Goal: Complete application form: Complete application form

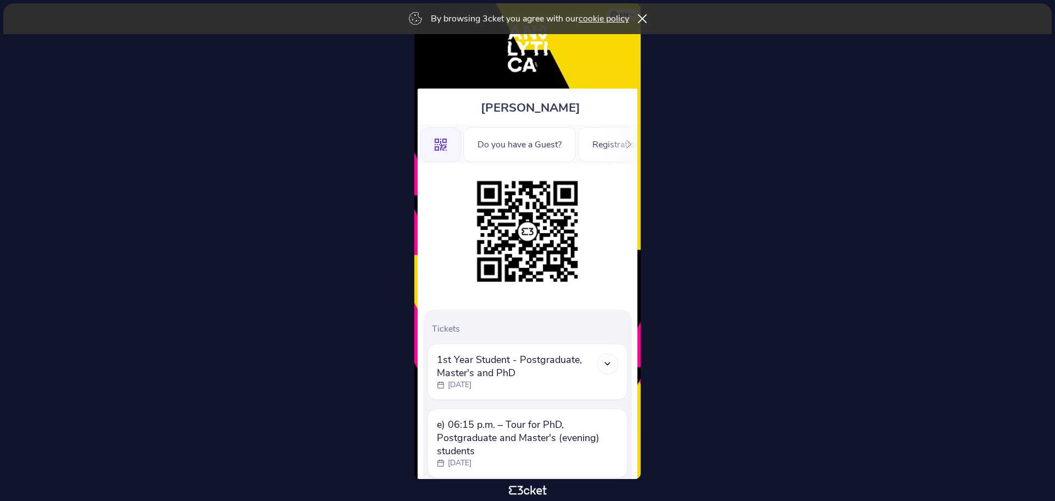
click at [625, 143] on icon at bounding box center [629, 144] width 8 height 8
click at [464, 151] on div "Registration Form" at bounding box center [435, 144] width 99 height 35
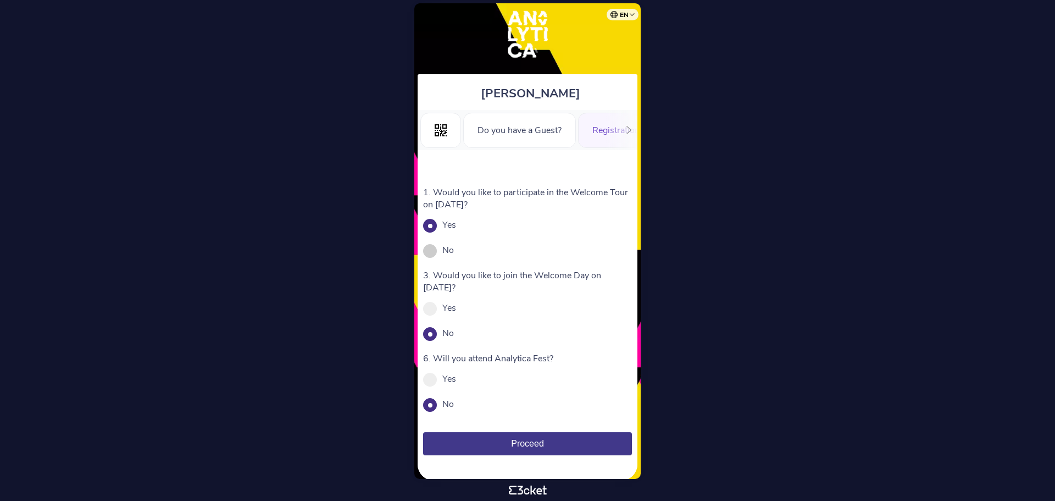
scroll to position [27, 0]
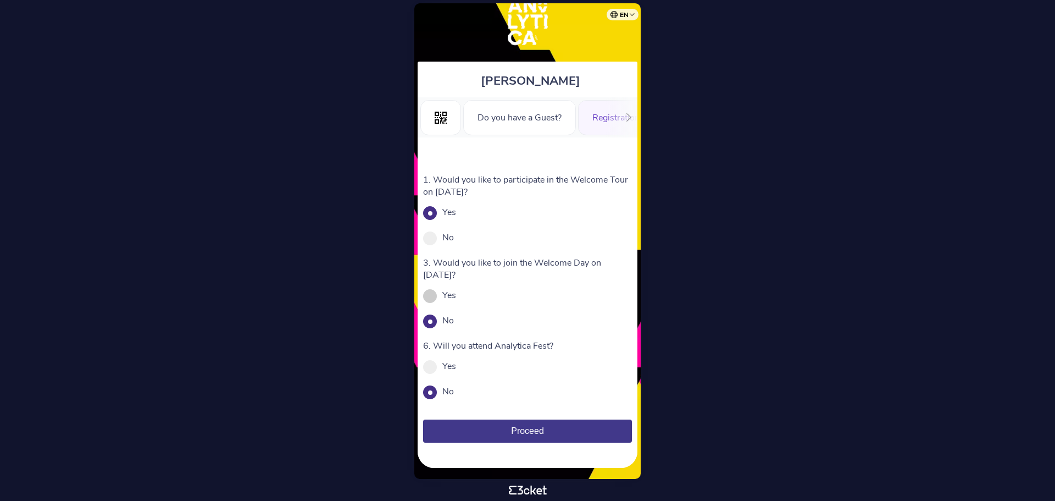
click at [446, 292] on label "Yes" at bounding box center [450, 295] width 14 height 12
click at [456, 295] on input "Yes" at bounding box center [462, 301] width 12 height 12
radio input "true"
click at [433, 396] on span at bounding box center [430, 392] width 14 height 14
click at [454, 396] on input "No" at bounding box center [460, 397] width 12 height 12
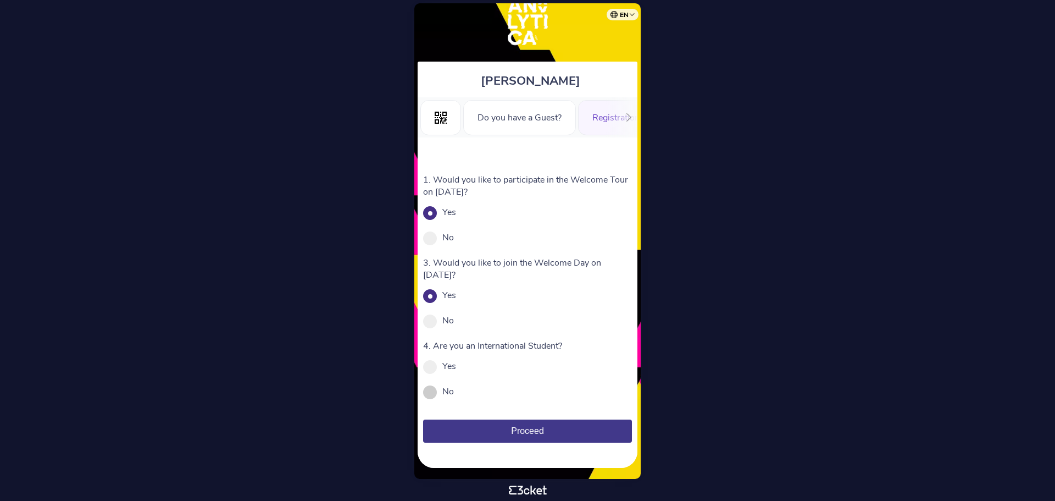
radio input "true"
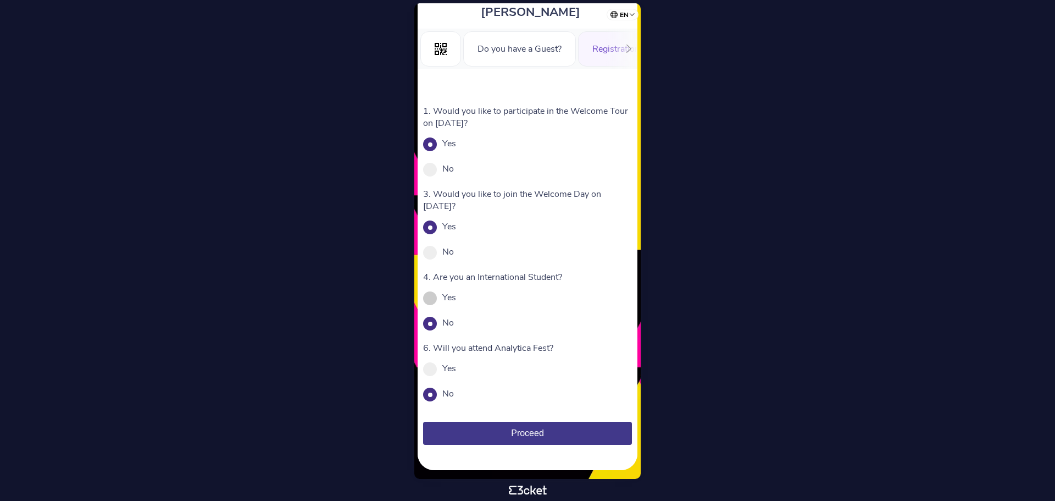
scroll to position [98, 0]
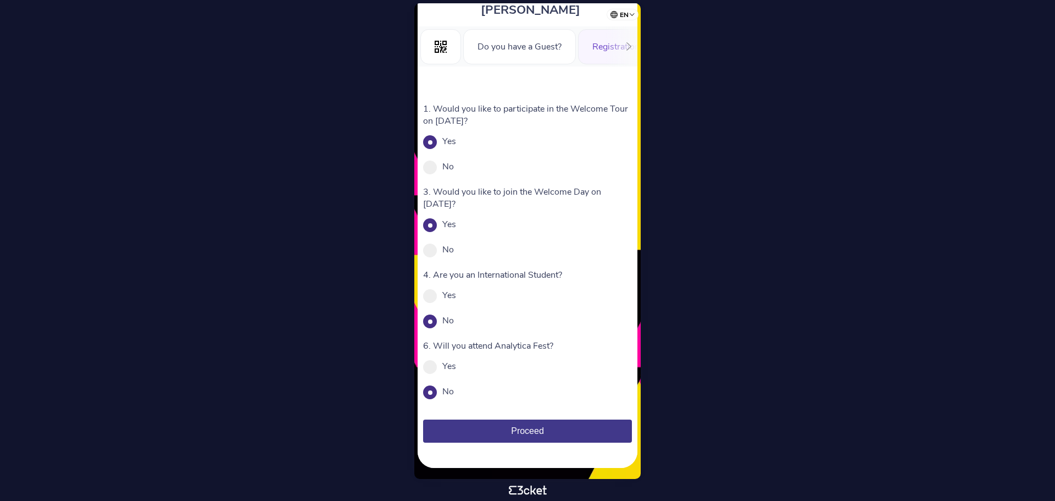
click at [556, 426] on button "Proceed" at bounding box center [527, 430] width 209 height 23
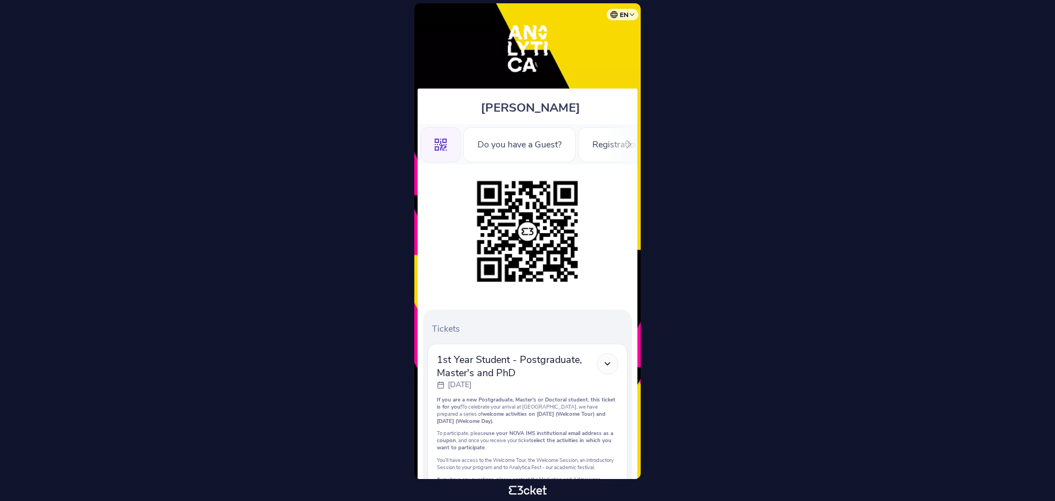
click at [609, 362] on icon at bounding box center [607, 363] width 9 height 9
click at [607, 364] on icon at bounding box center [607, 363] width 9 height 9
